Goal: Transaction & Acquisition: Purchase product/service

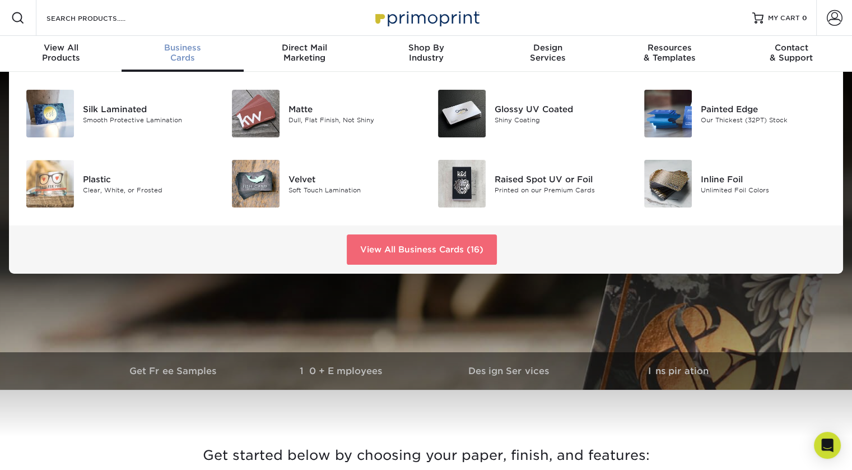
click at [434, 253] on link "View All Business Cards (16)" at bounding box center [422, 249] width 150 height 30
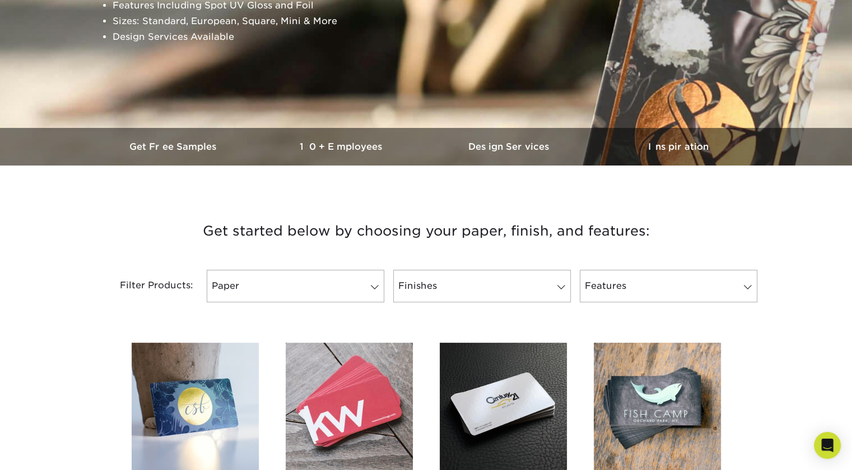
scroll to position [291, 0]
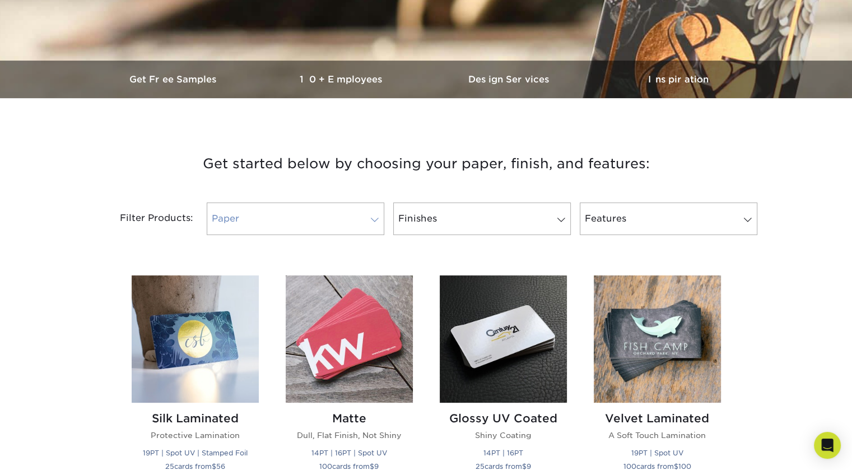
click at [377, 227] on link "Paper" at bounding box center [296, 218] width 178 height 33
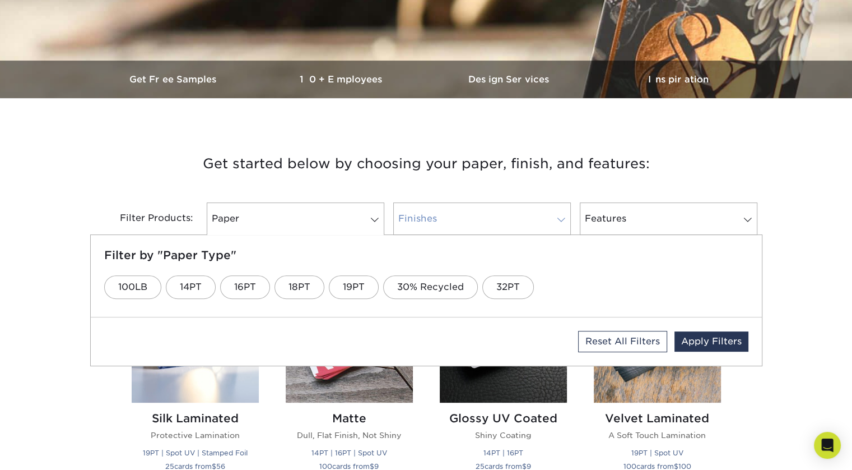
click at [565, 219] on span at bounding box center [562, 219] width 16 height 9
click at [607, 284] on link "Uncoated" at bounding box center [638, 287] width 75 height 24
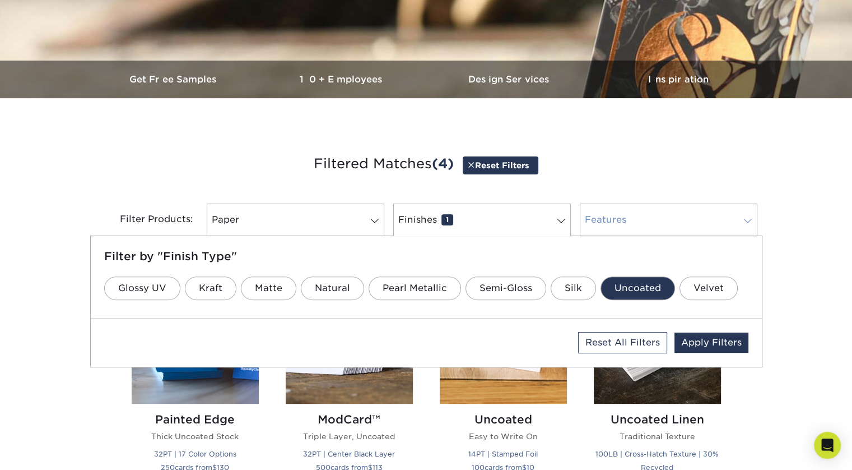
click at [748, 221] on span at bounding box center [748, 220] width 16 height 9
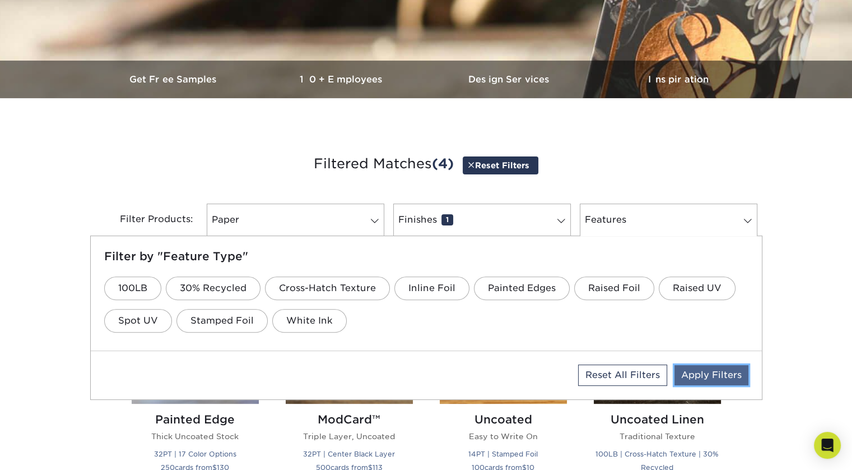
click at [705, 368] on link "Apply Filters" at bounding box center [712, 375] width 74 height 20
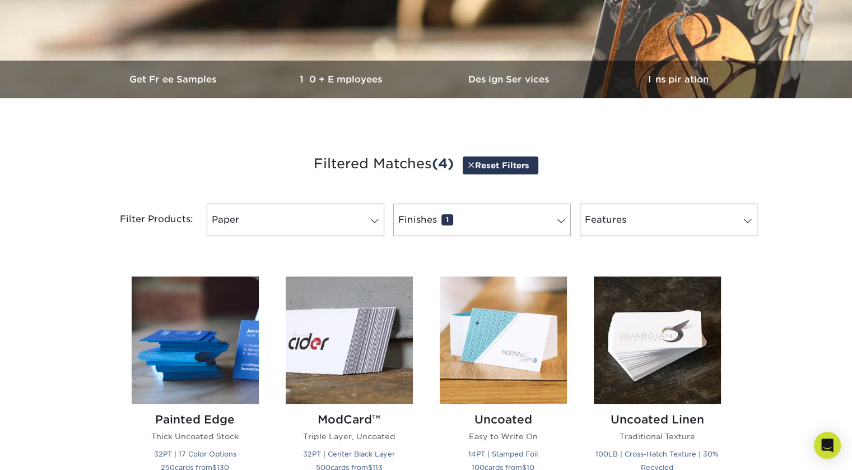
click at [83, 253] on div "Get started below by choosing your paper, finish, and features: Filtered Matche…" at bounding box center [426, 384] width 852 height 518
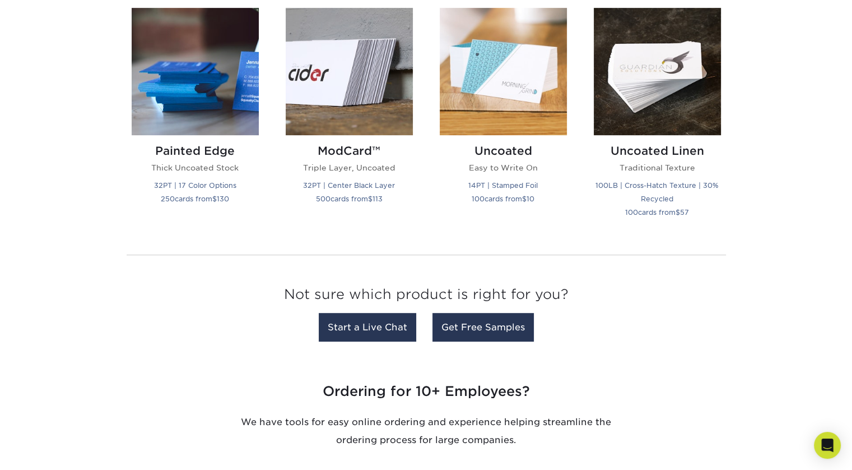
scroll to position [560, 0]
